Goal: Find contact information: Find contact information

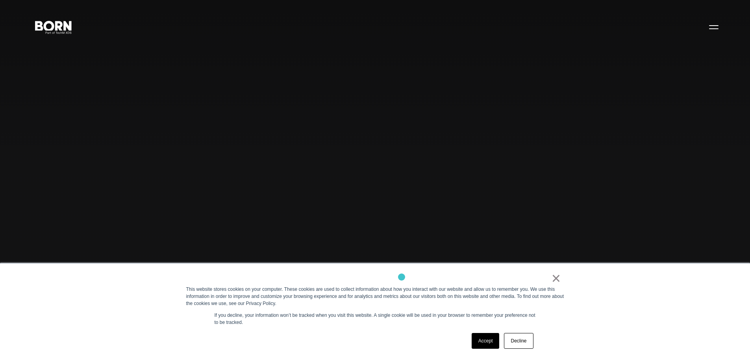
scroll to position [118, 0]
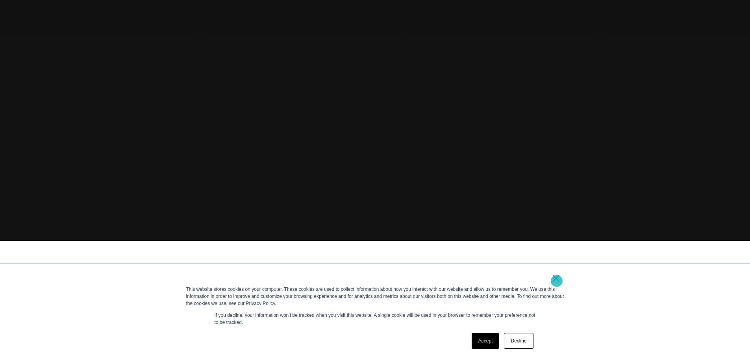
click at [557, 281] on link "×" at bounding box center [556, 278] width 9 height 7
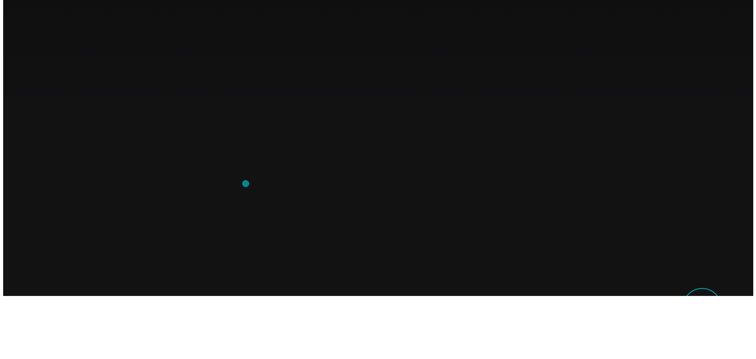
scroll to position [0, 0]
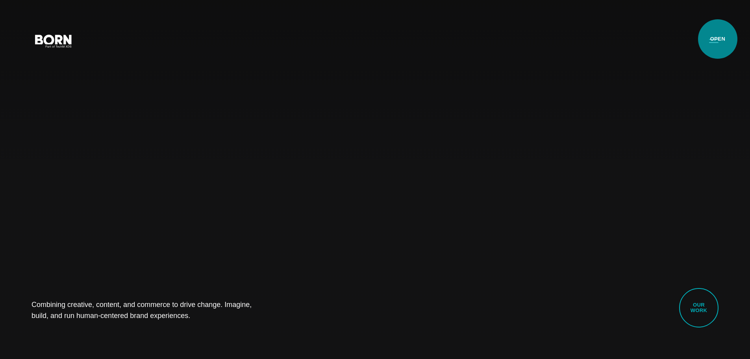
click at [718, 39] on button "Primary Menu" at bounding box center [714, 40] width 19 height 17
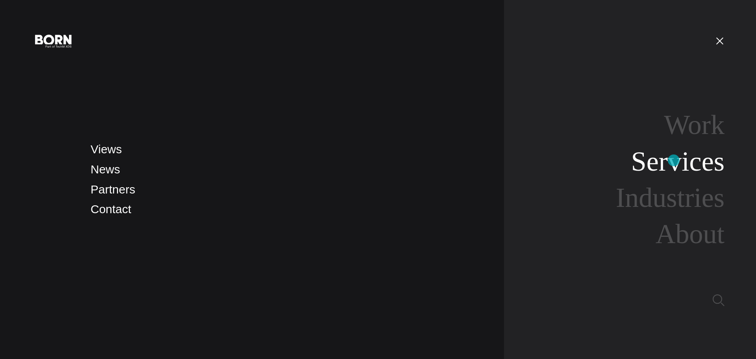
click at [674, 160] on link "Services" at bounding box center [677, 161] width 93 height 30
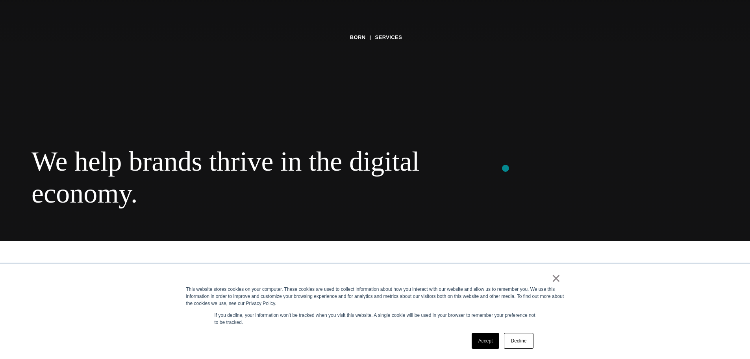
scroll to position [236, 0]
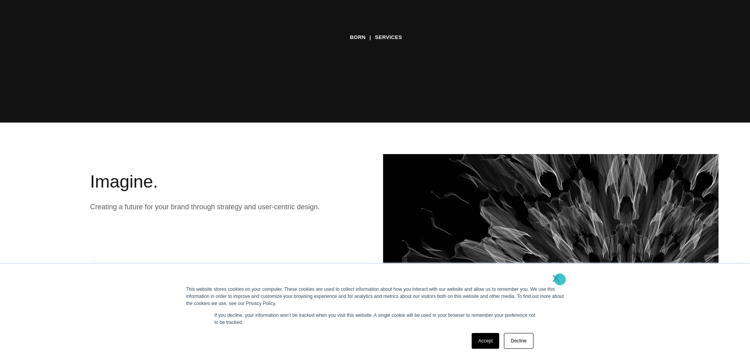
click at [560, 279] on link "×" at bounding box center [556, 278] width 9 height 7
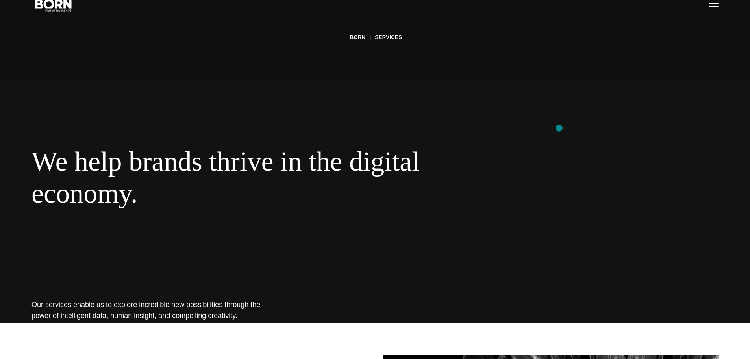
scroll to position [0, 0]
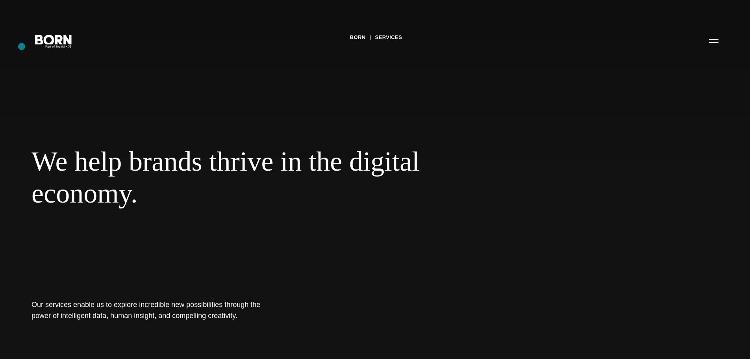
click at [22, 46] on div "BORN Services We help brands thrive in the digital economy. Our services enable…" at bounding box center [375, 179] width 750 height 359
click at [61, 41] on icon ".st0{display:none;} .st1{display:inline;} .st2{font-family:'HelveticaNeue-Mediu…" at bounding box center [53, 40] width 50 height 20
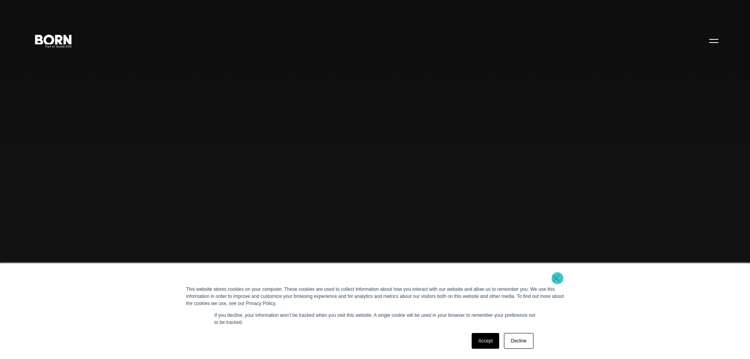
click at [558, 278] on link "×" at bounding box center [556, 278] width 9 height 7
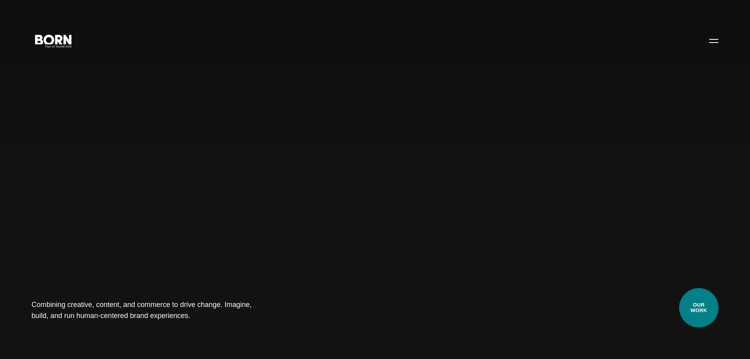
click at [700, 301] on link "Our Work" at bounding box center [698, 307] width 39 height 39
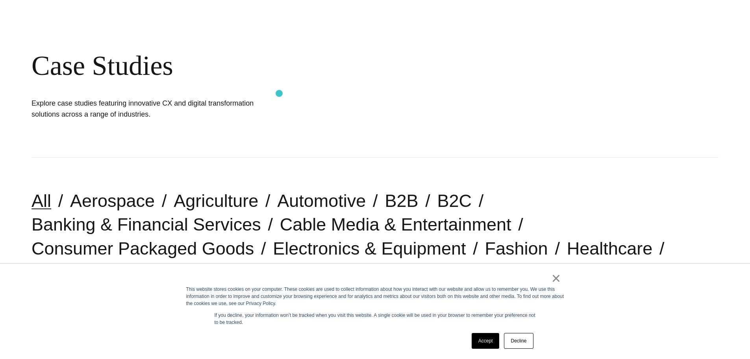
scroll to position [158, 0]
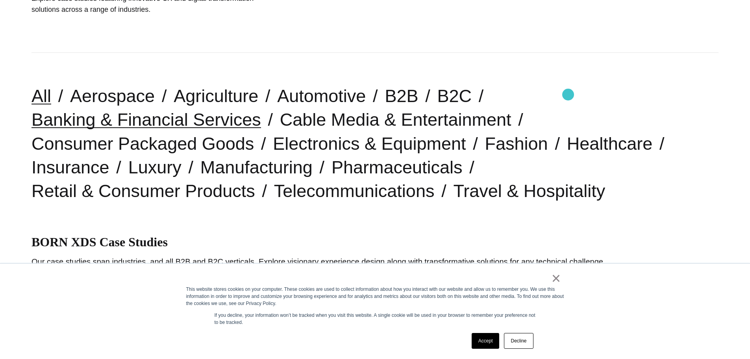
click at [261, 109] on link "Banking & Financial Services" at bounding box center [147, 119] width 230 height 20
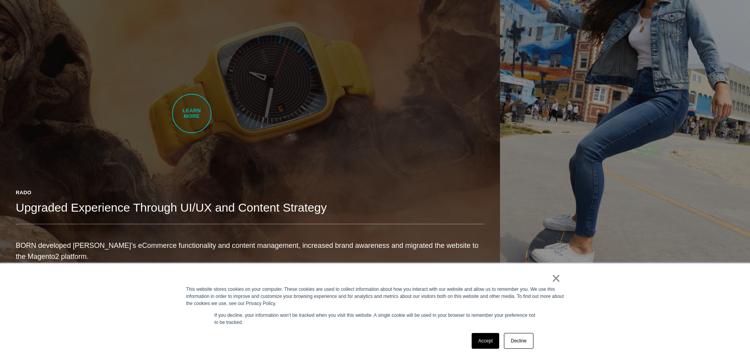
scroll to position [591, 0]
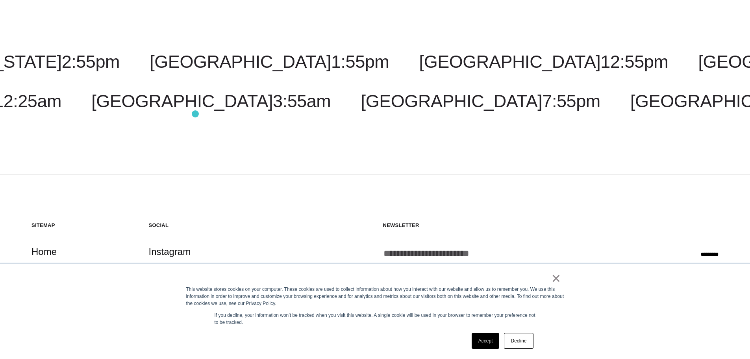
scroll to position [908, 0]
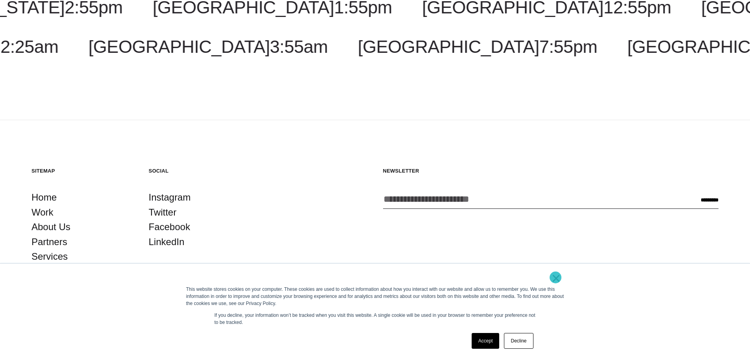
click at [556, 277] on link "×" at bounding box center [556, 278] width 9 height 7
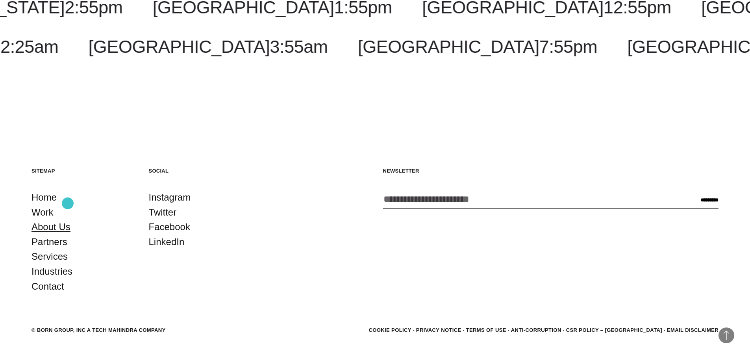
click at [68, 219] on link "About Us" at bounding box center [51, 226] width 39 height 15
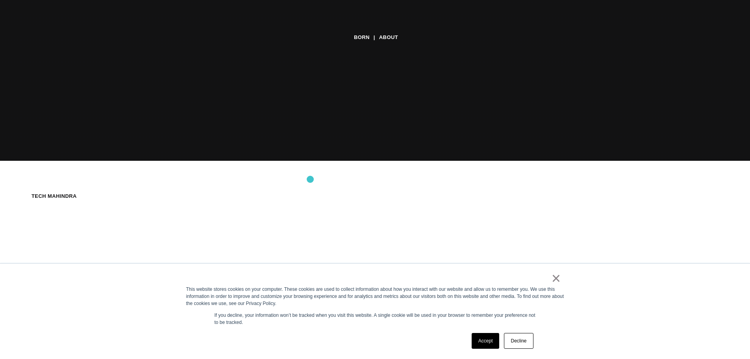
scroll to position [236, 0]
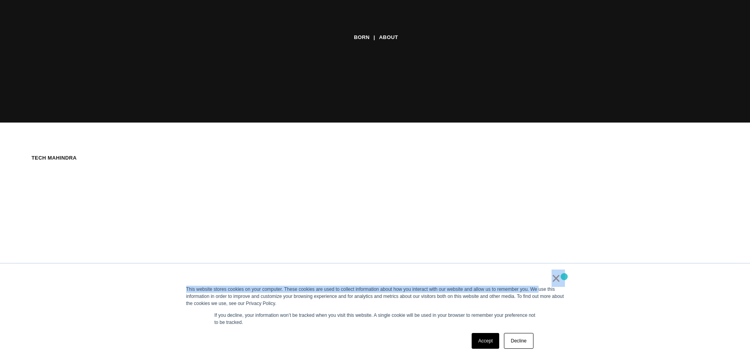
drag, startPoint x: 540, startPoint y: 285, endPoint x: 549, endPoint y: 279, distance: 10.6
click at [543, 284] on div "× This website stores cookies on your computer. These cookies are used to colle…" at bounding box center [375, 310] width 394 height 95
click at [551, 278] on div "×" at bounding box center [373, 280] width 375 height 11
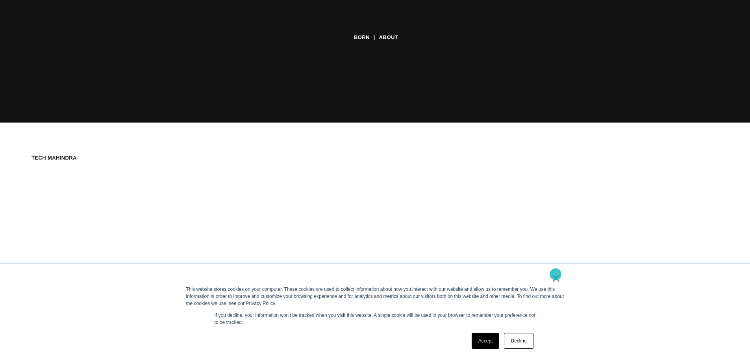
click at [557, 275] on link "×" at bounding box center [556, 278] width 9 height 7
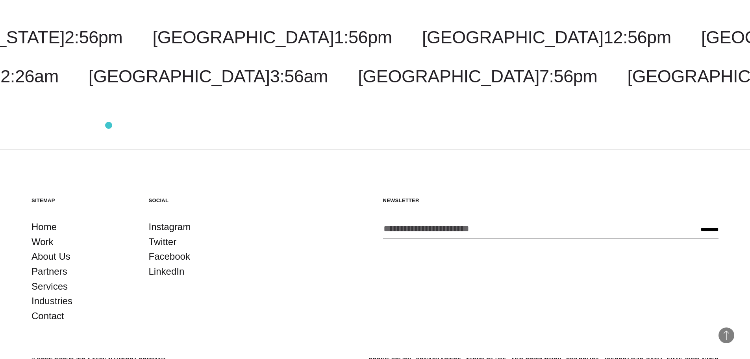
scroll to position [2984, 0]
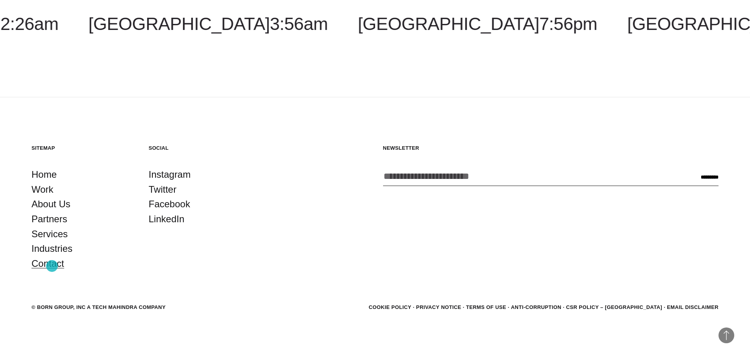
click at [52, 266] on link "Contact" at bounding box center [48, 263] width 33 height 15
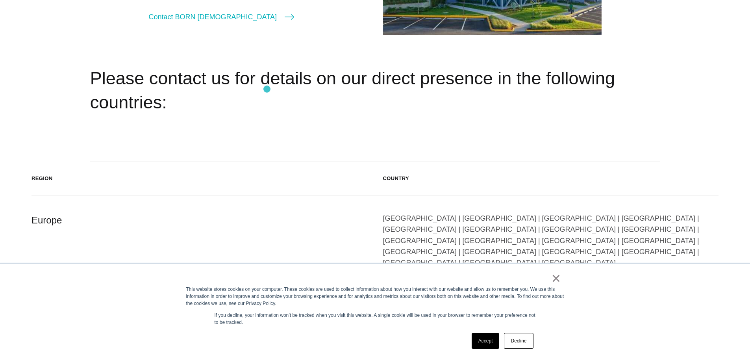
scroll to position [1378, 0]
